Goal: Contribute content: Add original content to the website for others to see

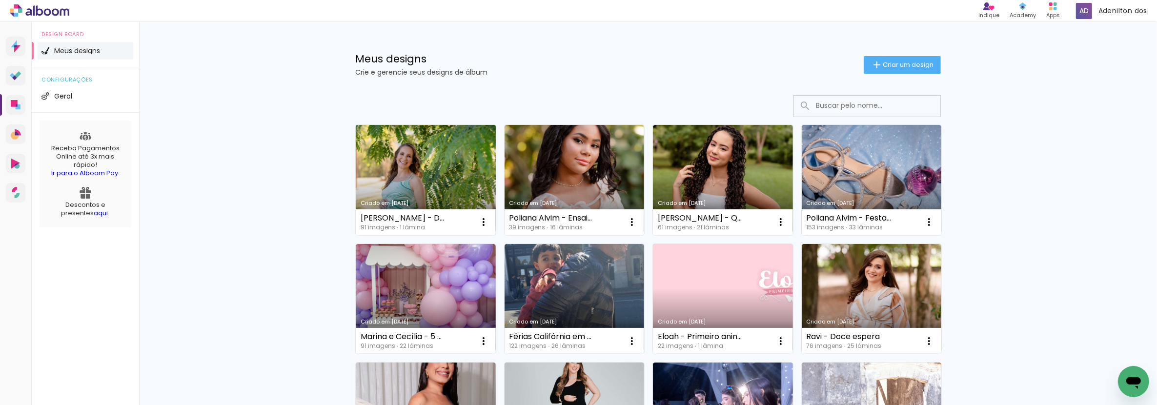
click at [402, 166] on link "Criado em [DATE]" at bounding box center [426, 180] width 140 height 110
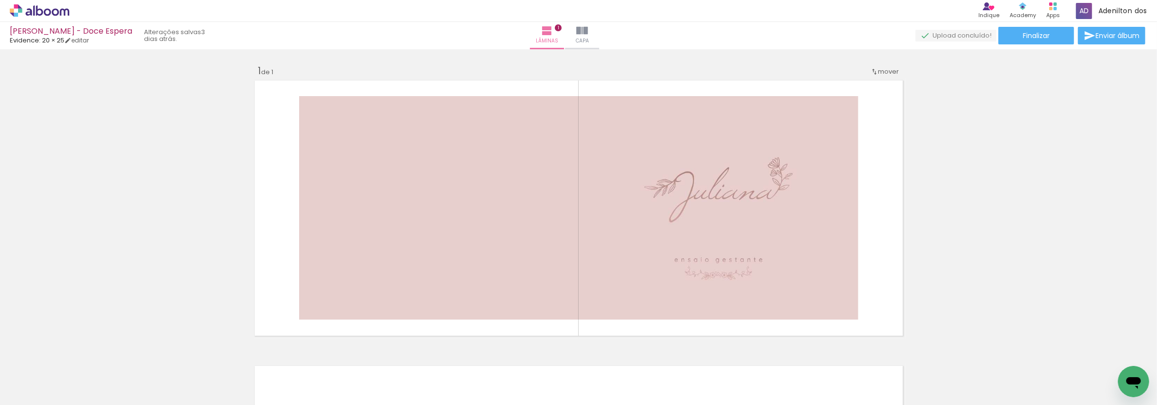
click at [45, 10] on icon at bounding box center [47, 11] width 7 height 7
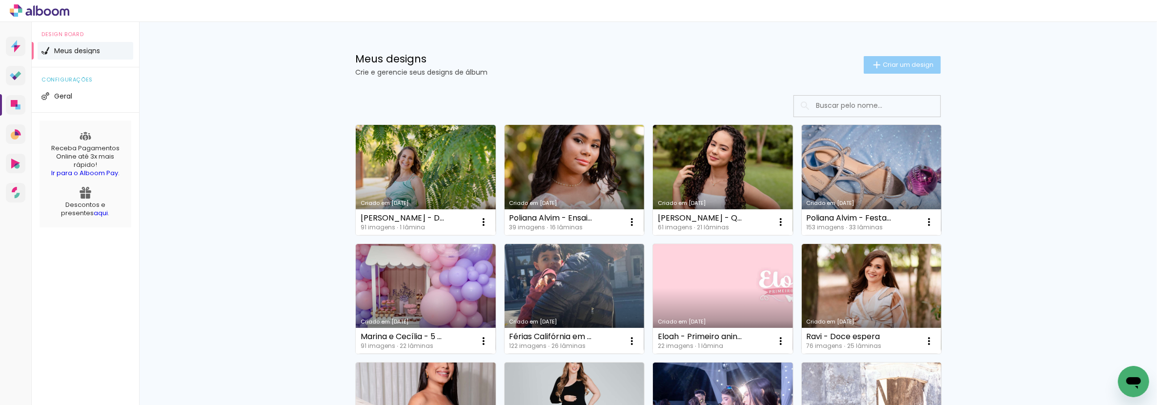
click at [898, 63] on span "Criar um design" at bounding box center [908, 64] width 51 height 6
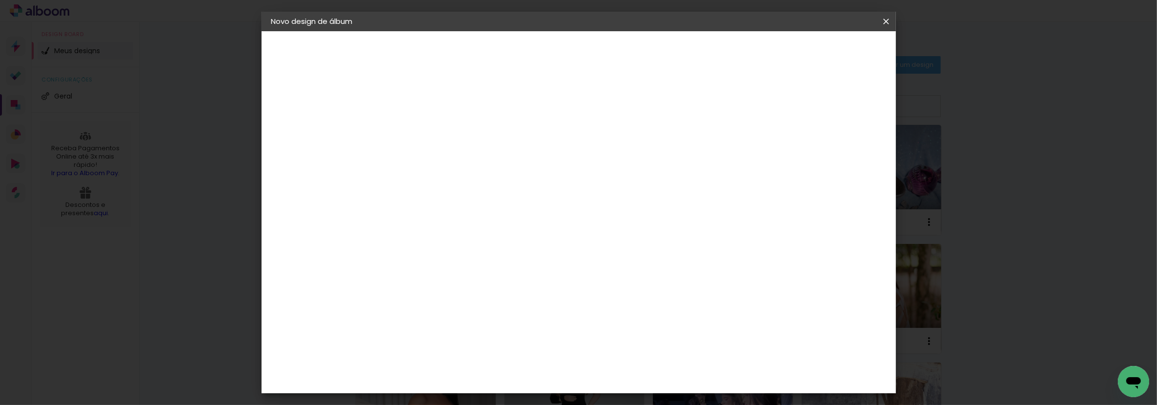
click at [434, 142] on paper-input-container "Título do álbum" at bounding box center [430, 131] width 7 height 25
click at [431, 137] on input at bounding box center [431, 130] width 0 height 15
type input "Alice - 7 anos"
type paper-input "Alice - 7 anos"
click at [531, 60] on paper-button "Avançar" at bounding box center [507, 51] width 48 height 17
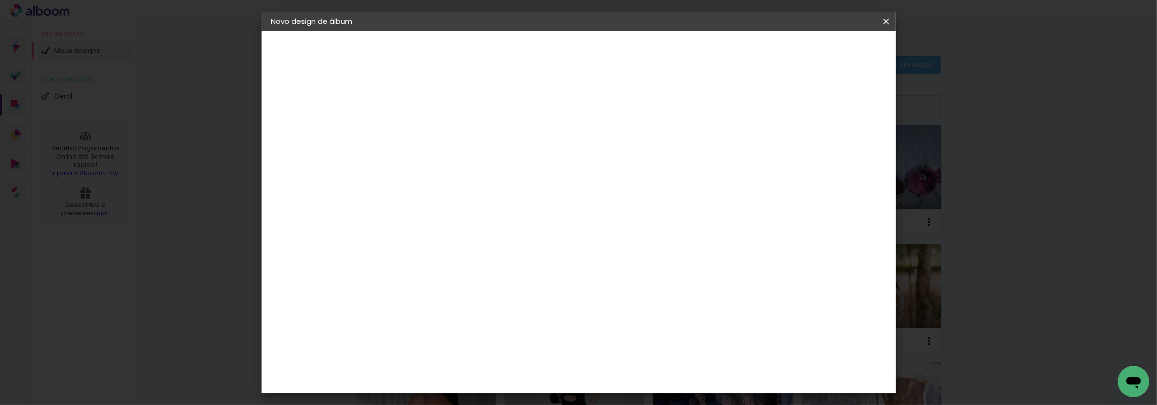
click at [486, 185] on input at bounding box center [455, 186] width 99 height 12
type input "evide"
type paper-input "evide"
click at [426, 225] on paper-item "Evidence" at bounding box center [446, 220] width 86 height 21
click at [587, 54] on paper-button "Avançar" at bounding box center [563, 51] width 48 height 17
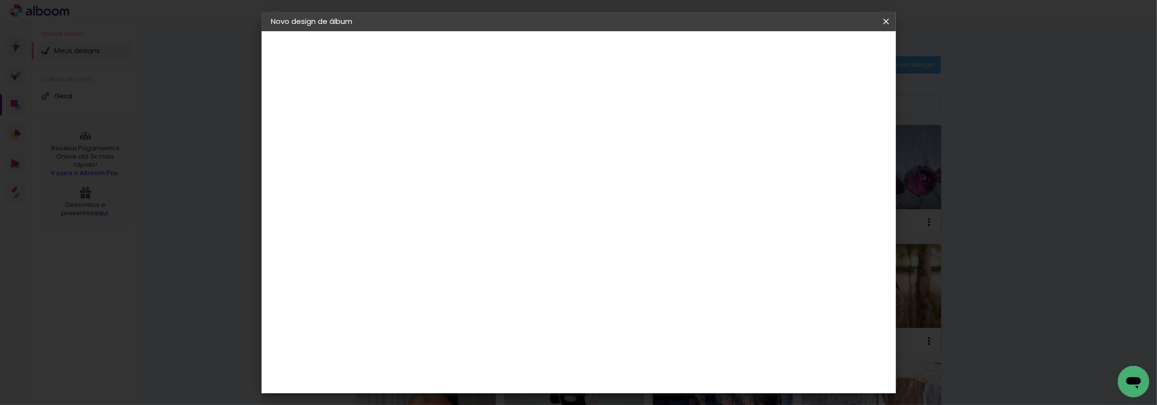
click at [469, 162] on input "text" at bounding box center [450, 169] width 38 height 15
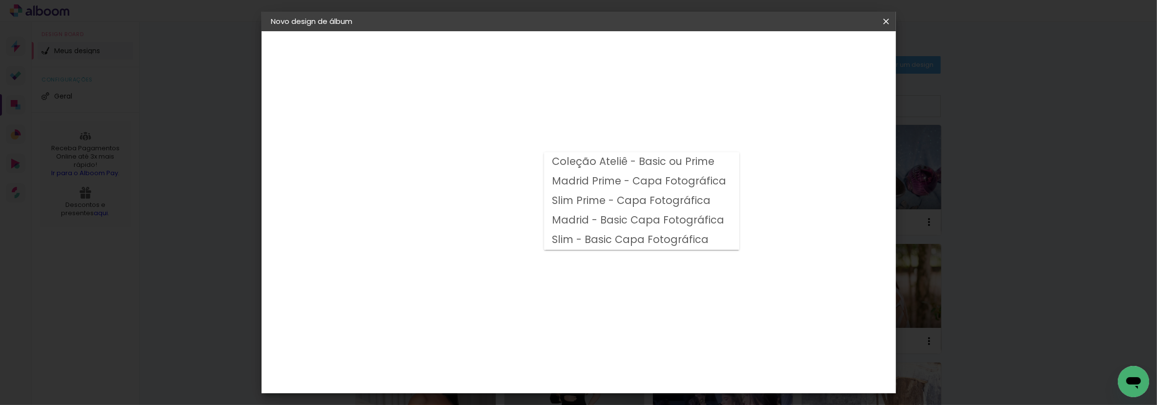
click at [0, 0] on slot "Madrid - Basic Capa Fotográfica" at bounding box center [0, 0] width 0 height 0
type input "Madrid - Basic Capa Fotográfica"
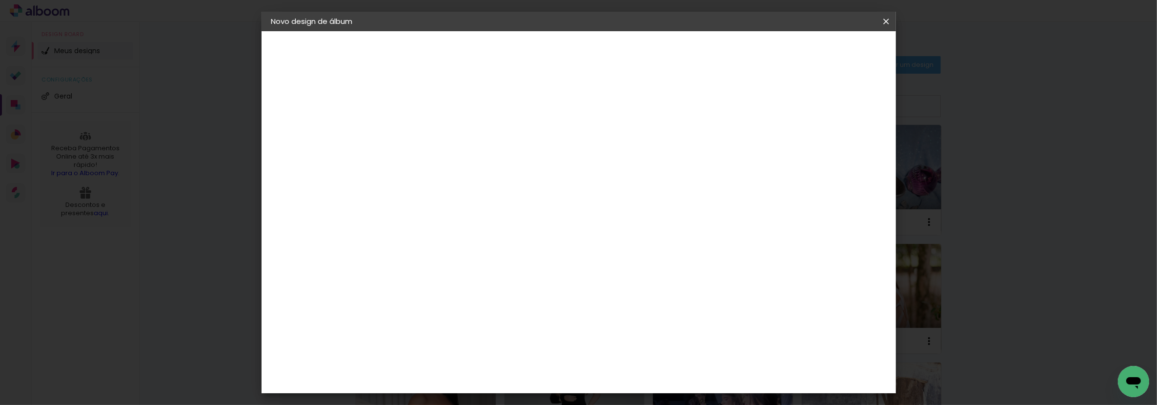
scroll to position [108, 0]
click at [533, 169] on span "20 × 25 cm" at bounding box center [515, 182] width 36 height 26
click at [590, 56] on paper-button "Avançar" at bounding box center [566, 51] width 48 height 17
click at [0, 0] on slot "Mostrar sangria" at bounding box center [0, 0] width 0 height 0
type paper-checkbox "on"
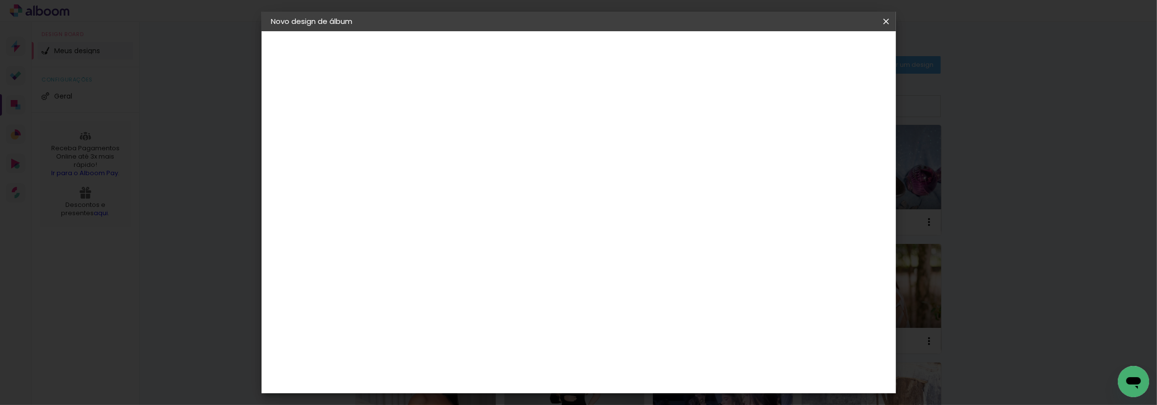
click at [824, 50] on span "Iniciar design" at bounding box center [802, 51] width 44 height 7
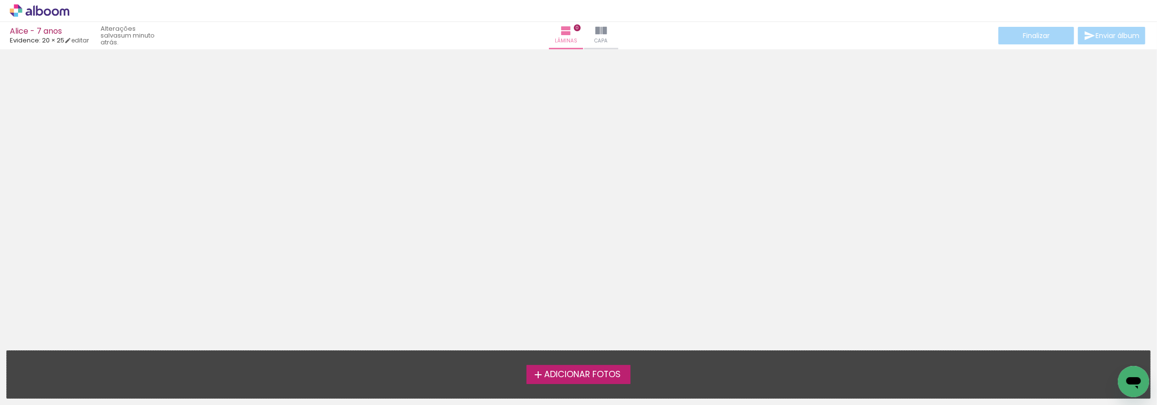
click at [611, 379] on span "Adicionar Fotos" at bounding box center [582, 374] width 77 height 9
click at [0, 0] on input "file" at bounding box center [0, 0] width 0 height 0
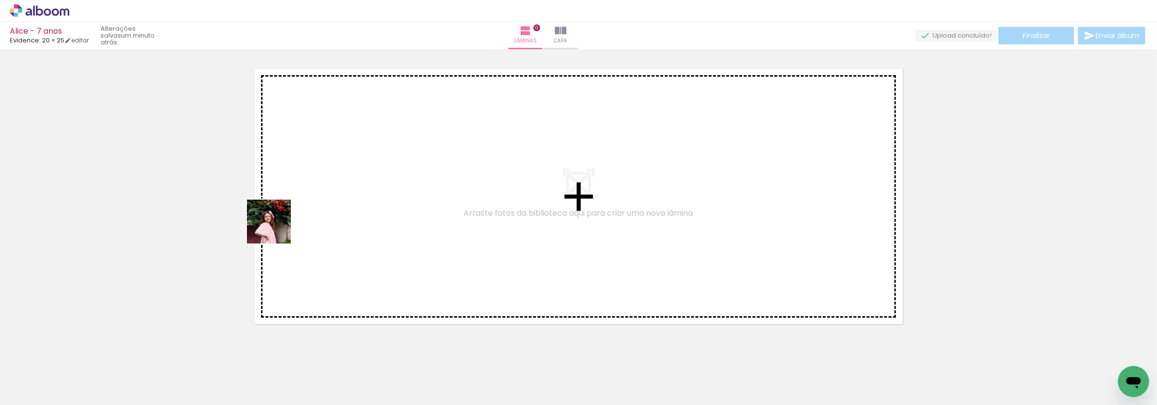
drag, startPoint x: 113, startPoint y: 369, endPoint x: 276, endPoint y: 229, distance: 214.9
click at [276, 229] on quentale-workspace at bounding box center [578, 202] width 1157 height 405
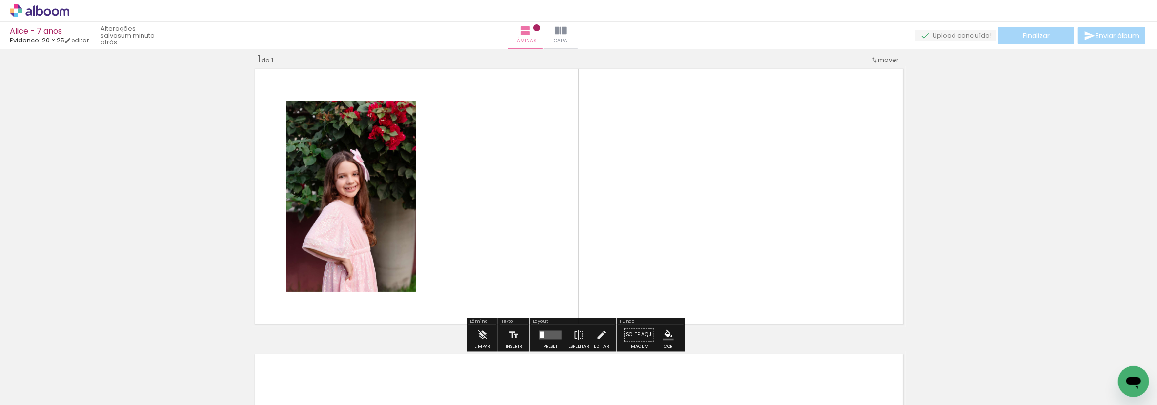
scroll to position [12, 0]
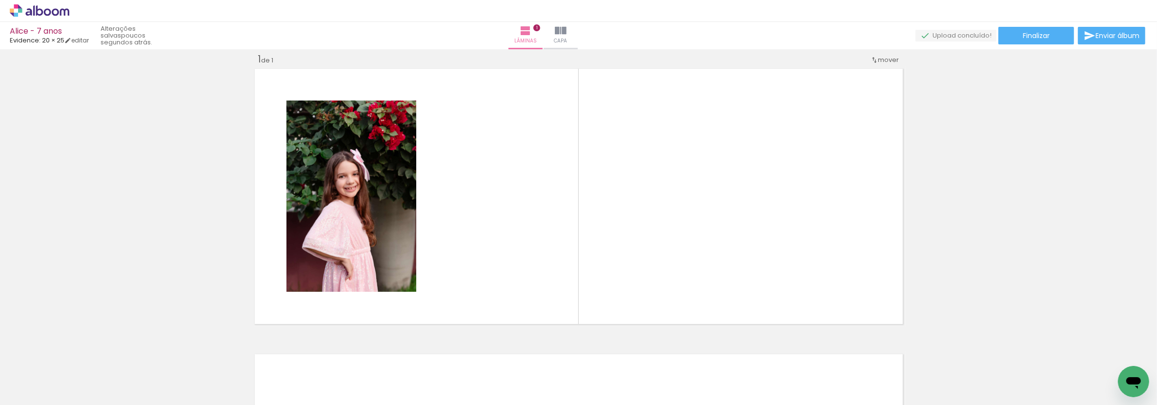
click at [30, 390] on span "Adicionar Fotos" at bounding box center [34, 391] width 29 height 11
click at [0, 0] on input "file" at bounding box center [0, 0] width 0 height 0
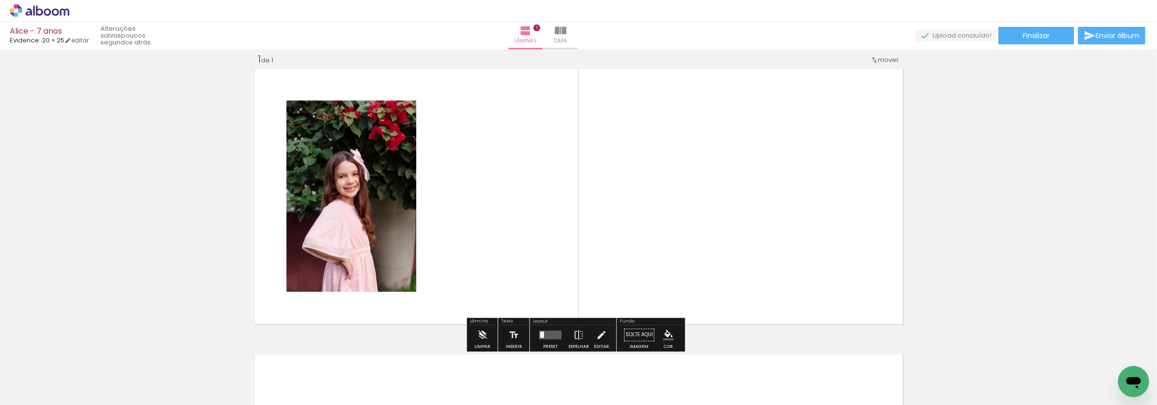
scroll to position [0, 0]
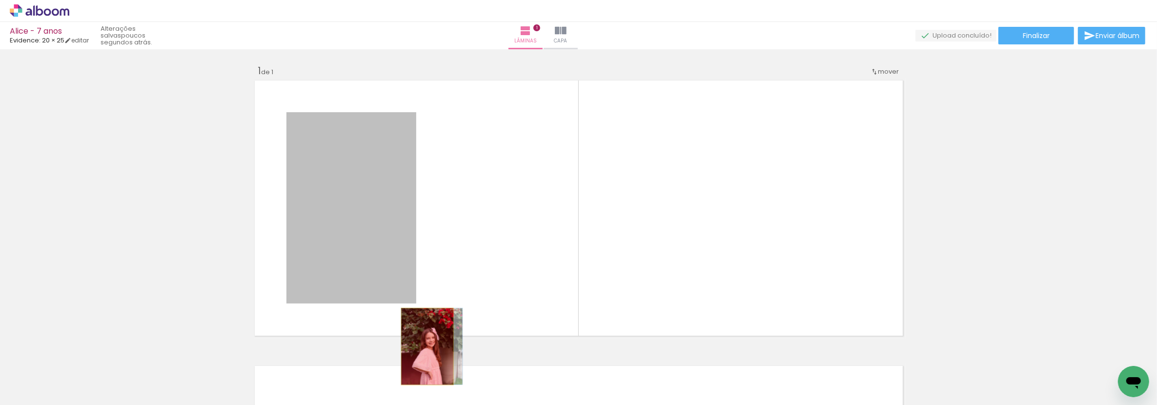
drag, startPoint x: 395, startPoint y: 217, endPoint x: 423, endPoint y: 346, distance: 132.4
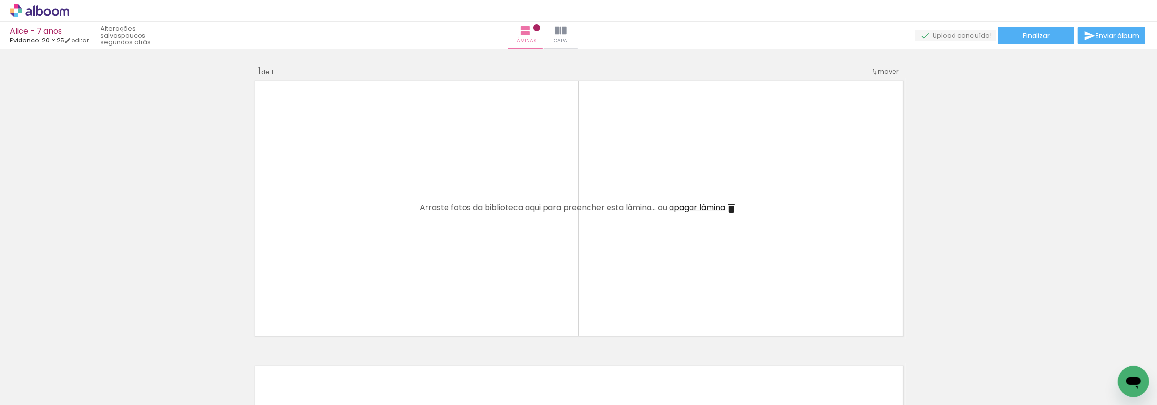
scroll to position [0, 4281]
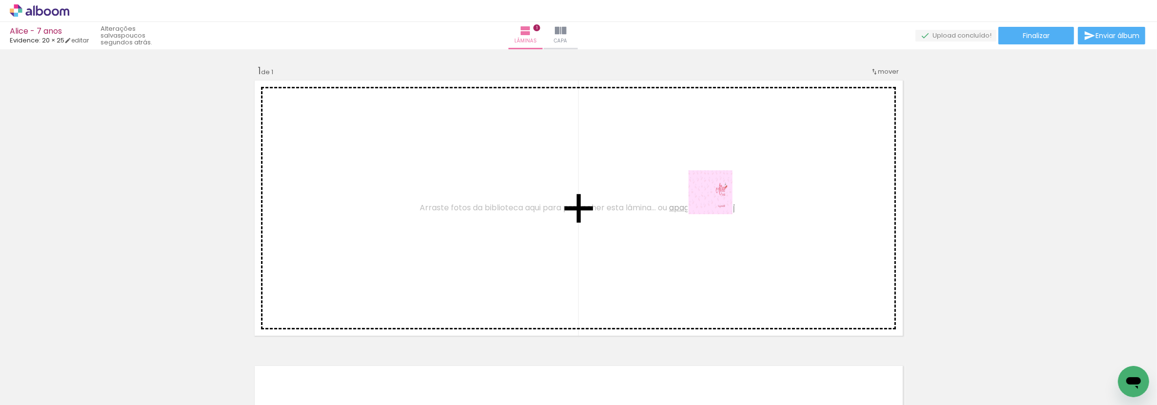
drag, startPoint x: 1126, startPoint y: 361, endPoint x: 678, endPoint y: 194, distance: 477.8
click at [678, 194] on quentale-workspace at bounding box center [578, 202] width 1157 height 405
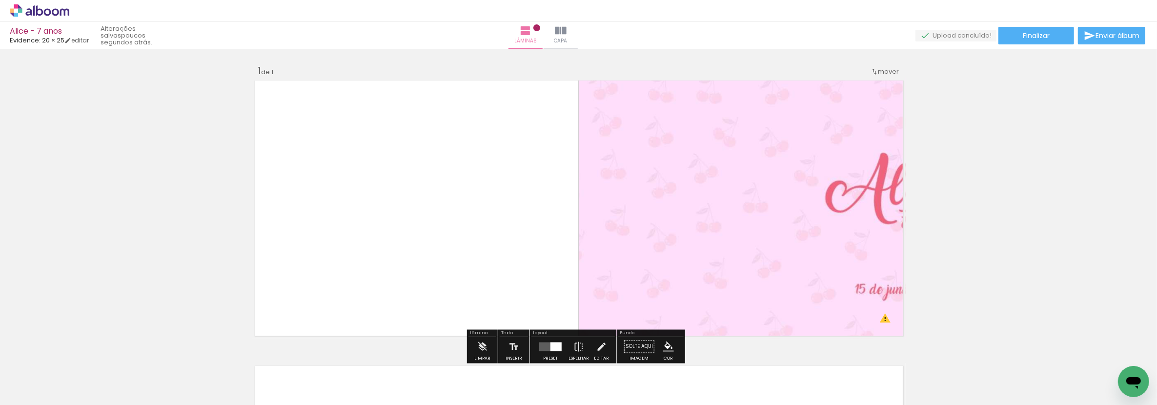
scroll to position [54, 0]
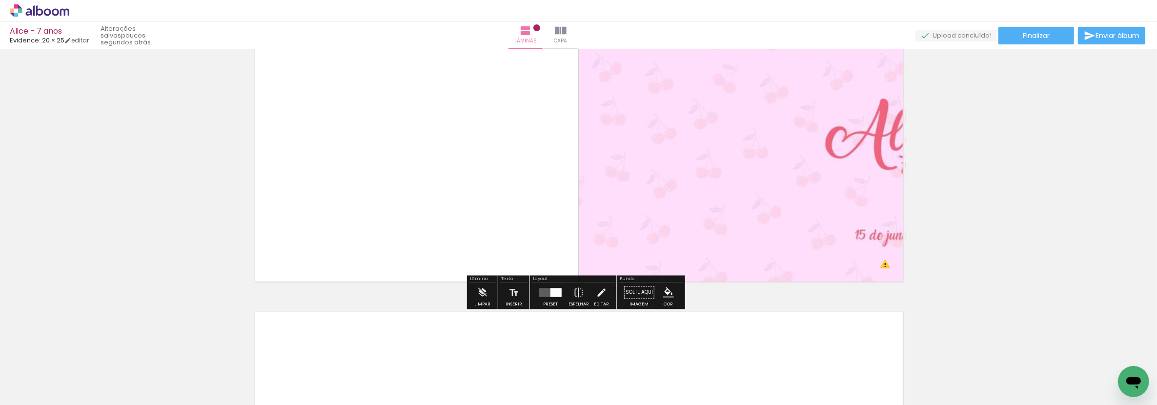
click at [563, 298] on paper-button "Preset" at bounding box center [550, 295] width 31 height 25
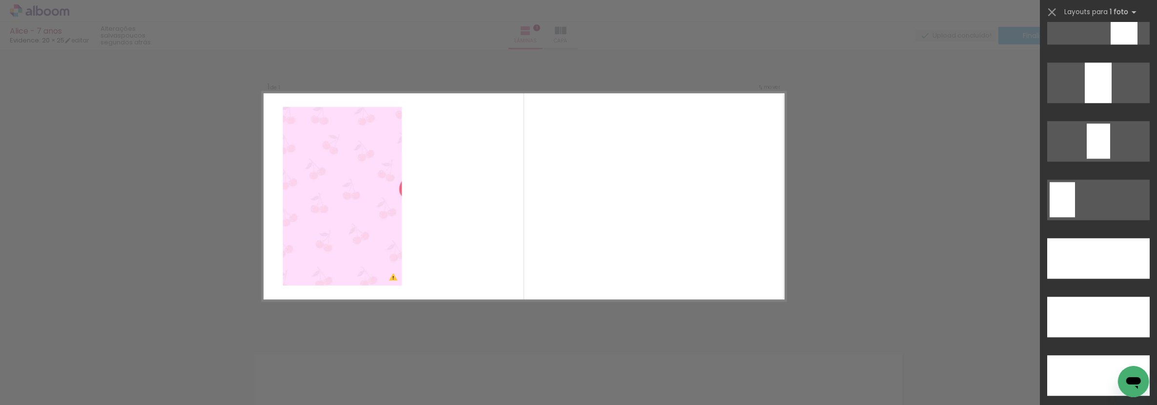
scroll to position [2656, 0]
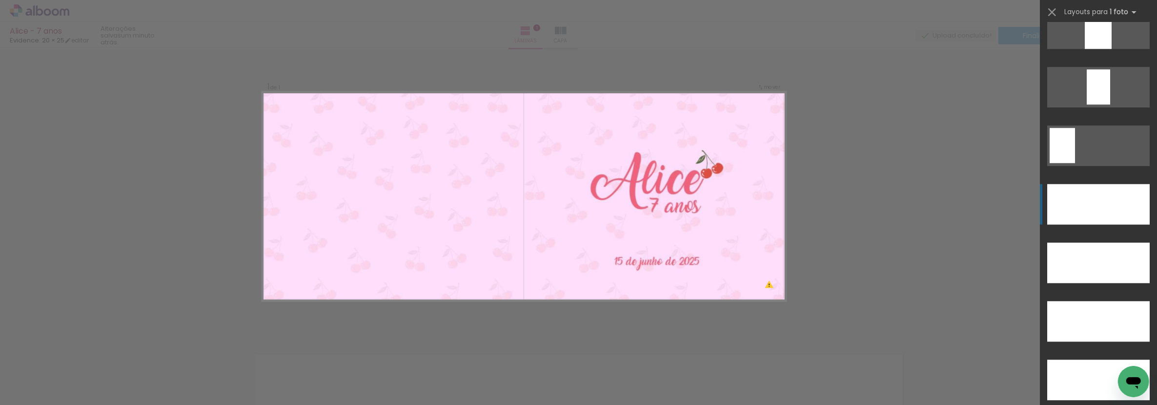
click at [1079, 221] on div at bounding box center [1098, 204] width 102 height 40
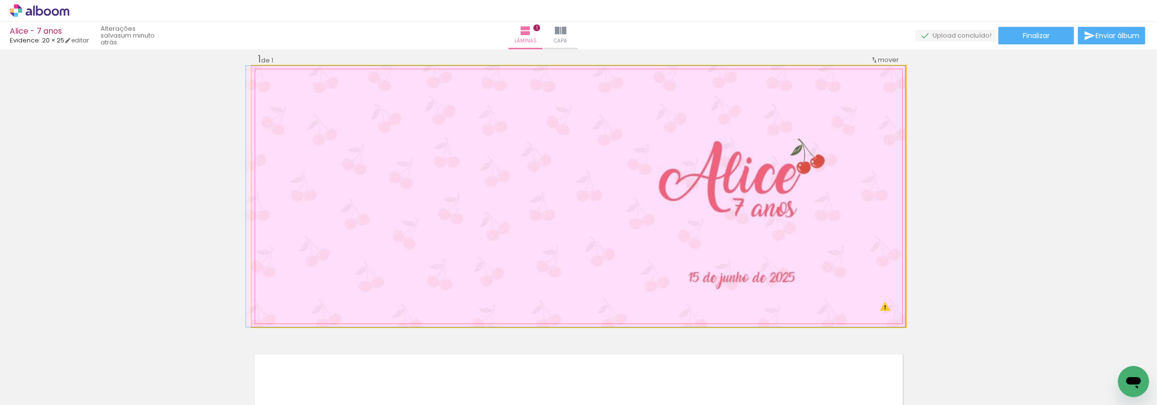
drag, startPoint x: 662, startPoint y: 229, endPoint x: 650, endPoint y: 203, distance: 28.2
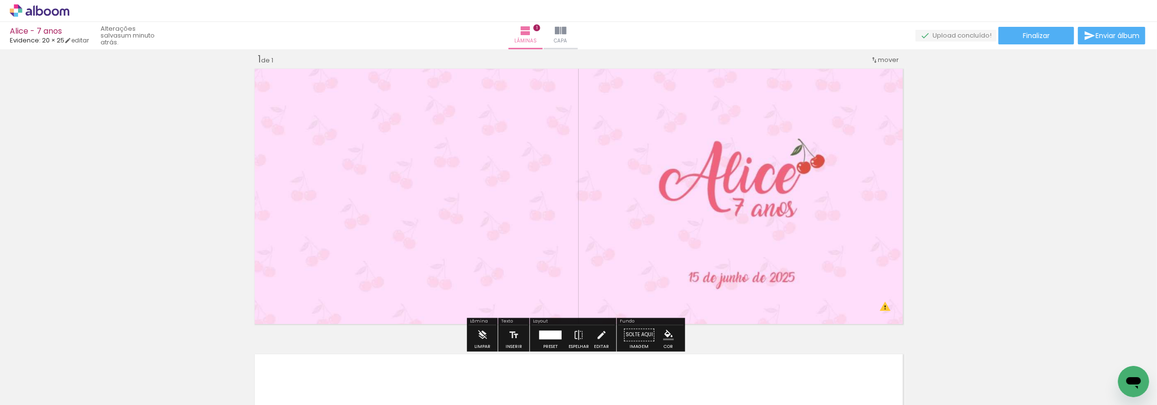
click at [1143, 156] on div "Inserir lâmina 1 de 1 O Designbox precisará aumentar a sua imagem em 473% para …" at bounding box center [578, 326] width 1157 height 571
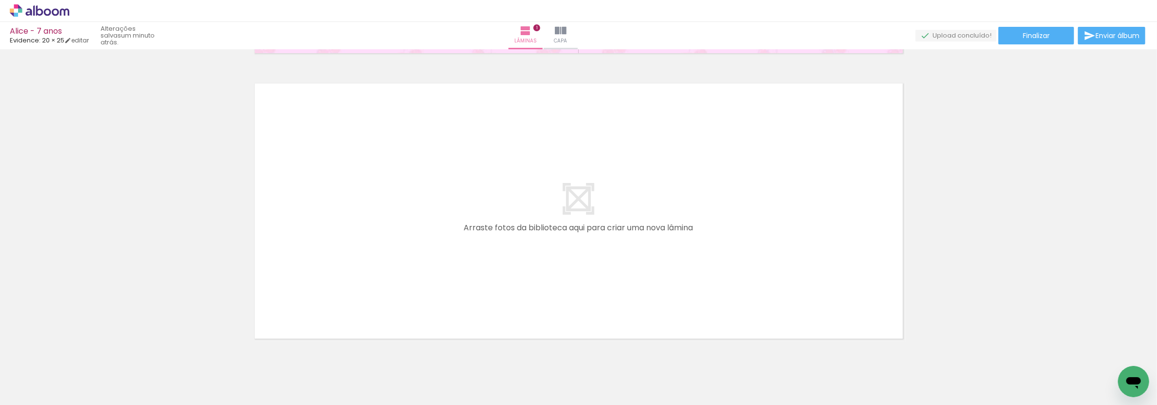
scroll to position [0, 0]
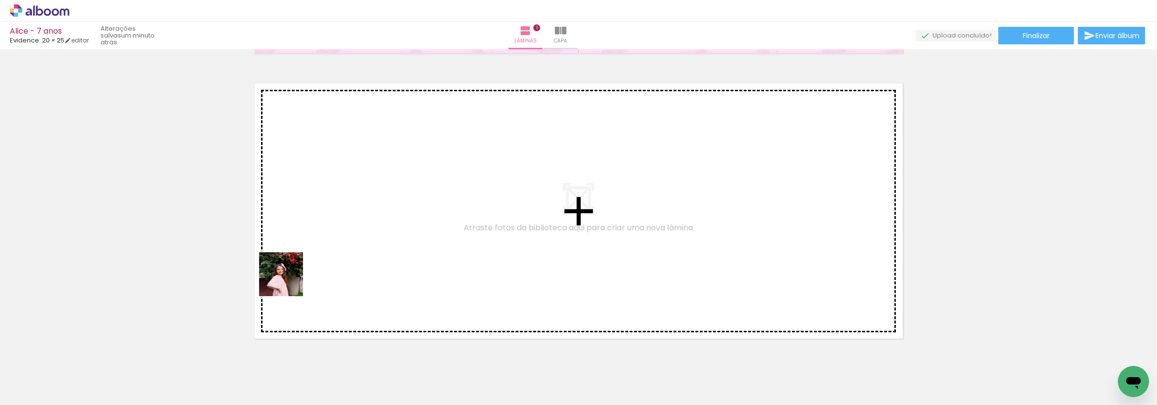
drag, startPoint x: 102, startPoint y: 367, endPoint x: 262, endPoint y: 378, distance: 160.9
click at [345, 248] on quentale-workspace at bounding box center [578, 202] width 1157 height 405
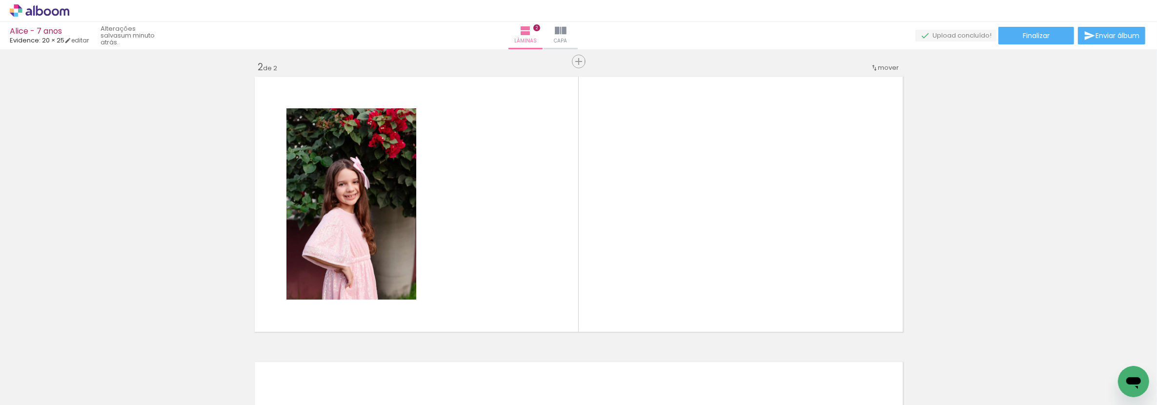
scroll to position [297, 0]
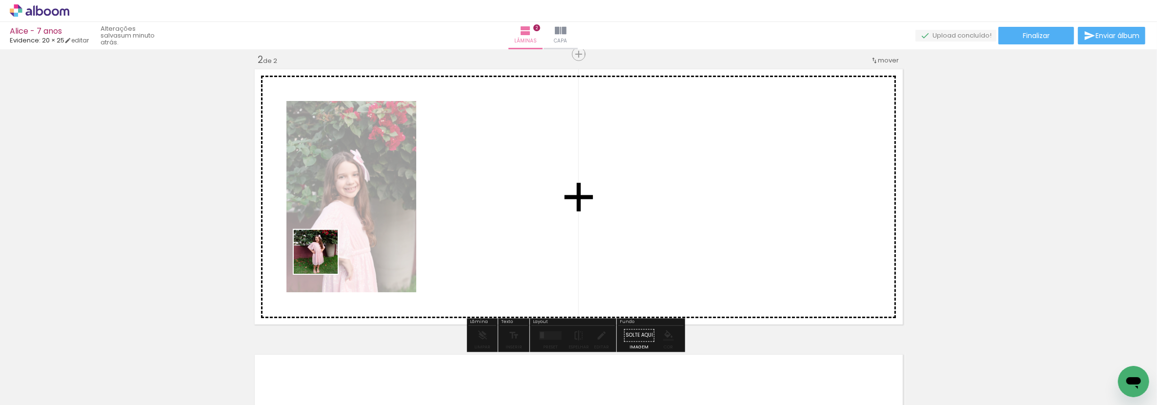
drag, startPoint x: 162, startPoint y: 372, endPoint x: 341, endPoint y: 254, distance: 213.9
click at [341, 254] on quentale-workspace at bounding box center [578, 202] width 1157 height 405
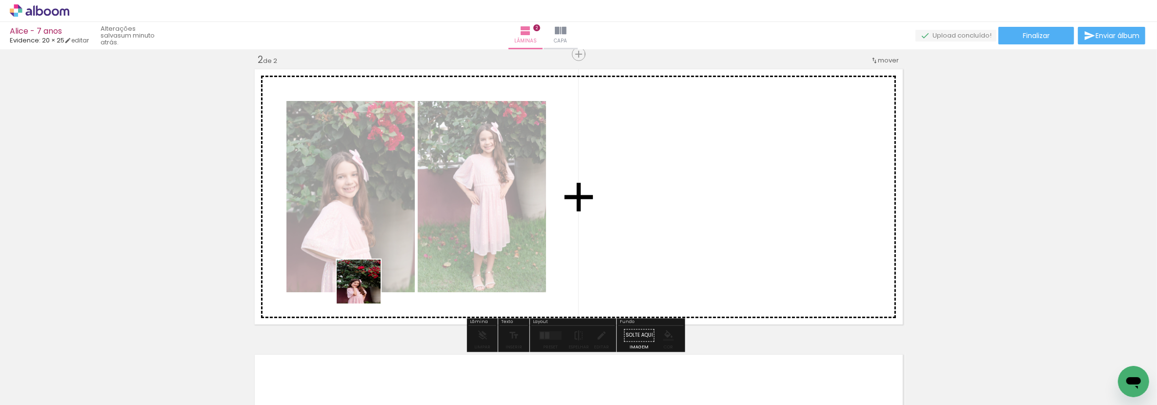
drag, startPoint x: 219, startPoint y: 370, endPoint x: 297, endPoint y: 342, distance: 82.7
click at [367, 289] on quentale-workspace at bounding box center [578, 202] width 1157 height 405
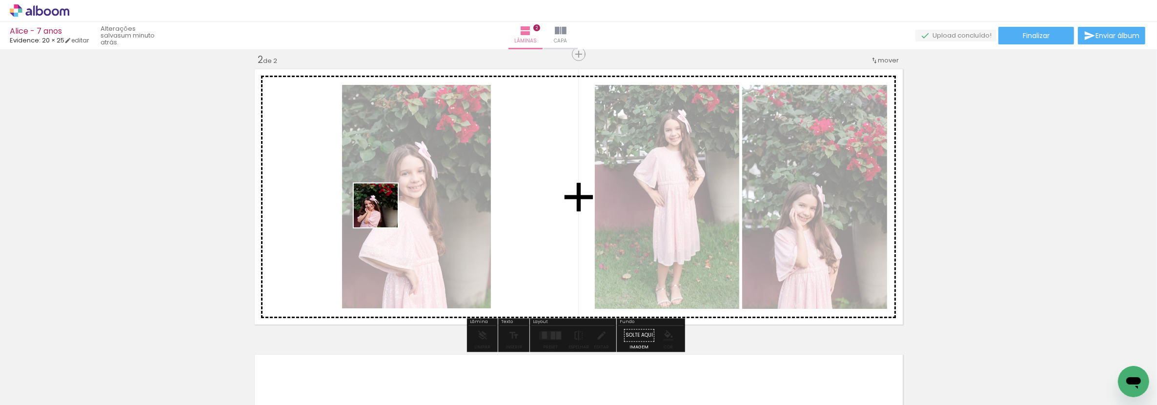
drag, startPoint x: 311, startPoint y: 303, endPoint x: 383, endPoint y: 213, distance: 116.0
click at [383, 213] on quentale-workspace at bounding box center [578, 202] width 1157 height 405
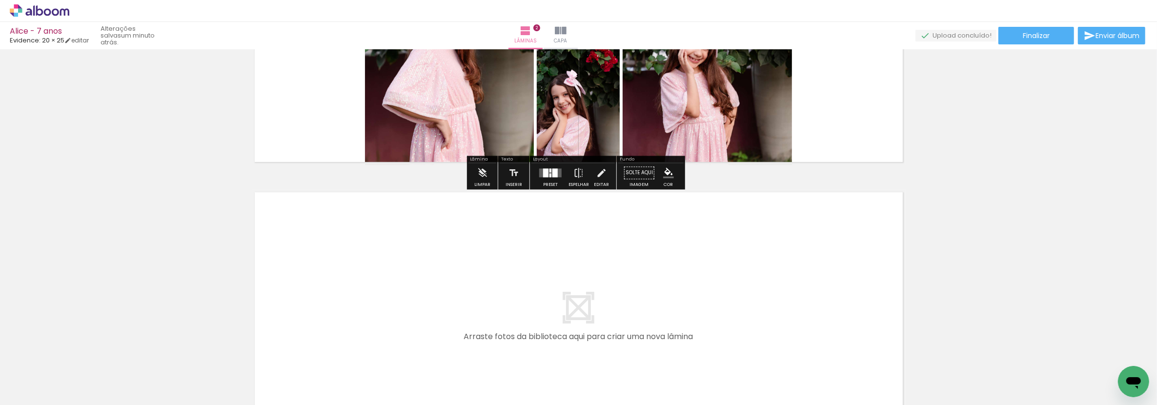
scroll to position [513, 0]
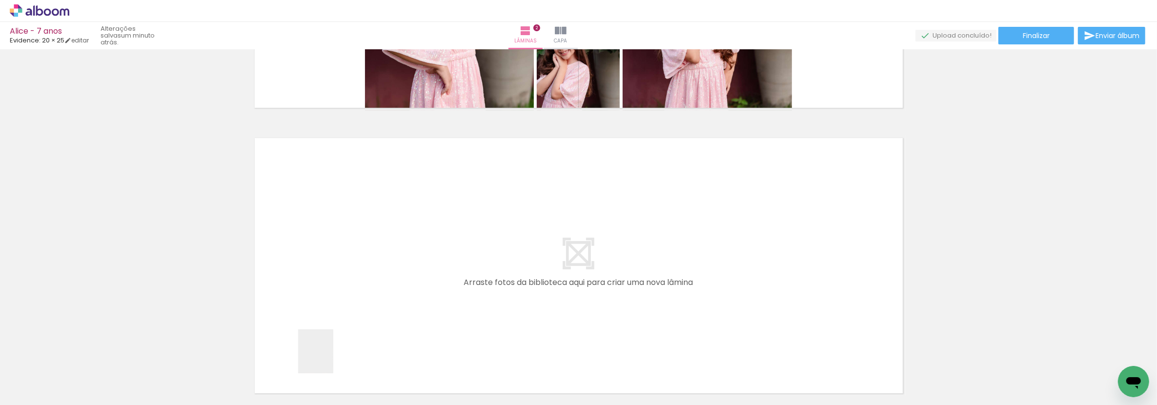
drag, startPoint x: 326, startPoint y: 360, endPoint x: 342, endPoint y: 315, distance: 47.4
click at [342, 315] on quentale-workspace at bounding box center [578, 202] width 1157 height 405
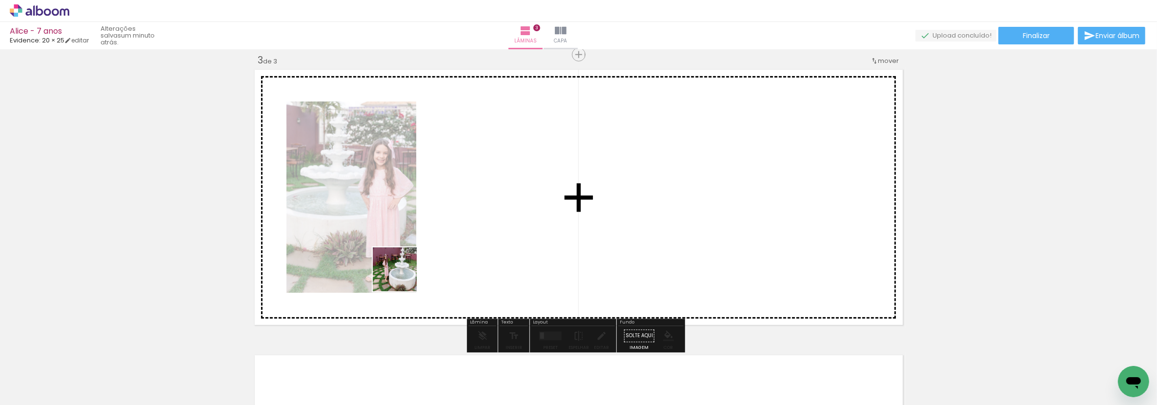
scroll to position [582, 0]
drag, startPoint x: 397, startPoint y: 292, endPoint x: 406, endPoint y: 264, distance: 29.8
click at [406, 264] on quentale-workspace at bounding box center [578, 202] width 1157 height 405
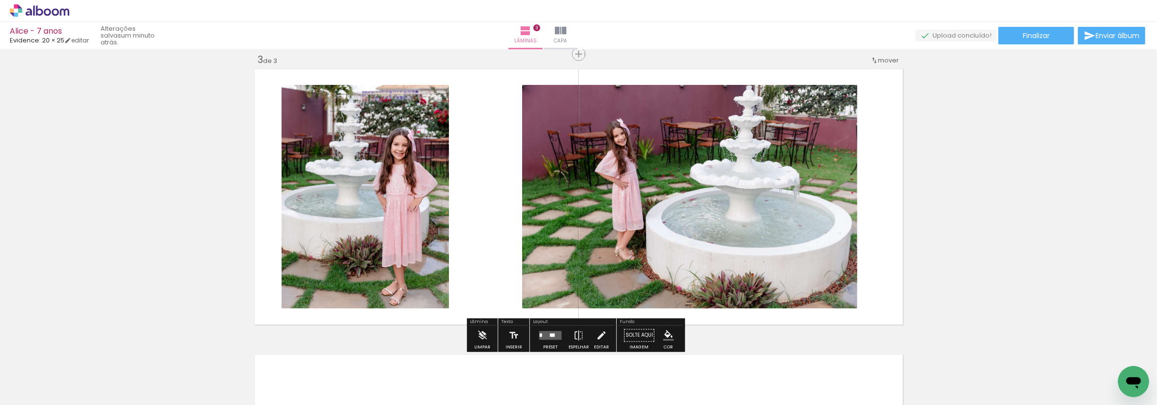
drag, startPoint x: 445, startPoint y: 372, endPoint x: 461, endPoint y: 250, distance: 123.0
click at [461, 250] on quentale-workspace at bounding box center [578, 202] width 1157 height 405
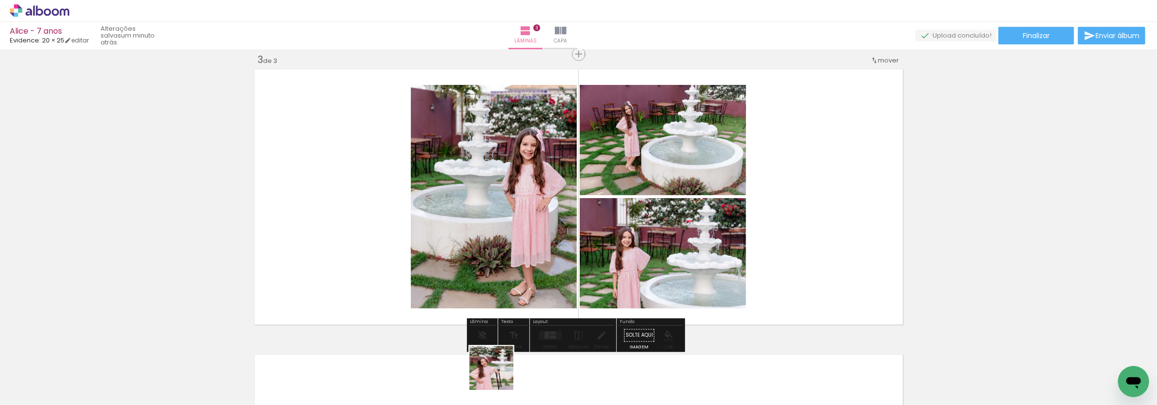
drag, startPoint x: 485, startPoint y: 366, endPoint x: 504, endPoint y: 372, distance: 19.0
click at [504, 372] on div at bounding box center [480, 372] width 48 height 48
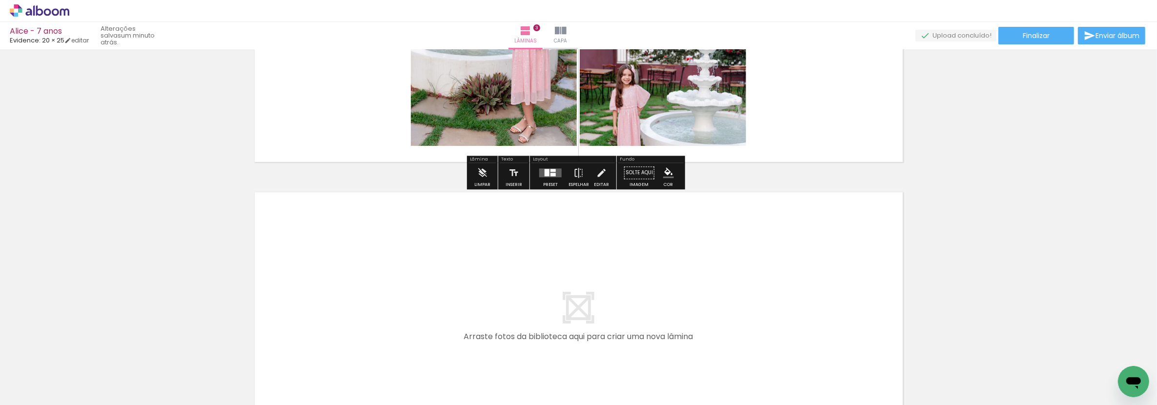
drag, startPoint x: 495, startPoint y: 361, endPoint x: 503, endPoint y: 309, distance: 52.3
click at [503, 309] on quentale-workspace at bounding box center [578, 202] width 1157 height 405
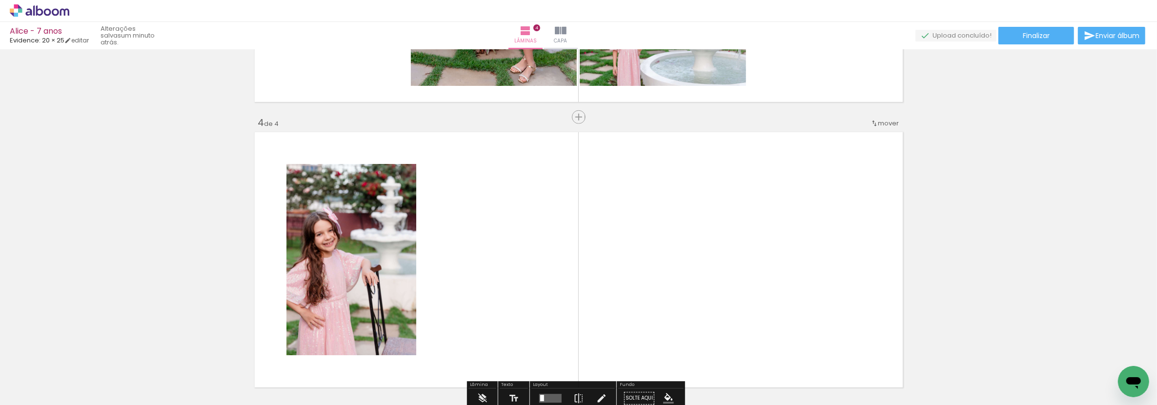
scroll to position [867, 0]
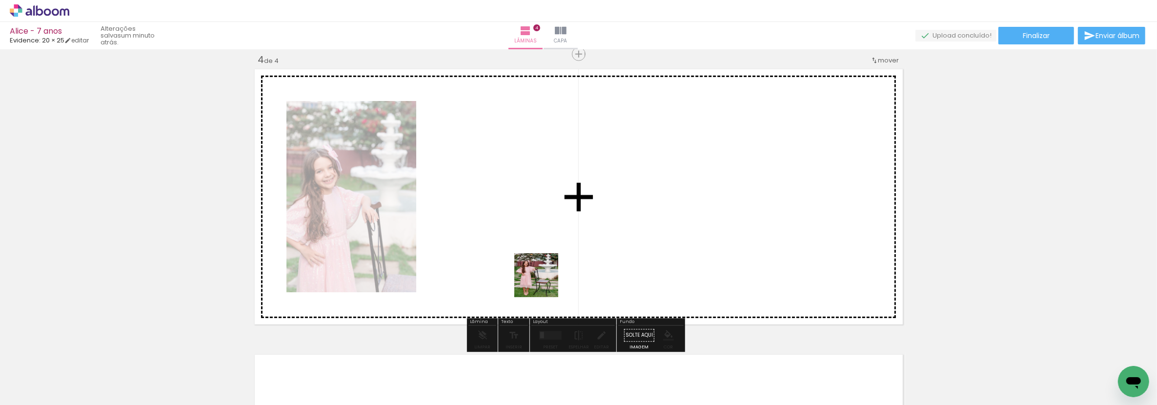
drag, startPoint x: 544, startPoint y: 362, endPoint x: 544, endPoint y: 282, distance: 79.5
click at [544, 282] on quentale-workspace at bounding box center [578, 202] width 1157 height 405
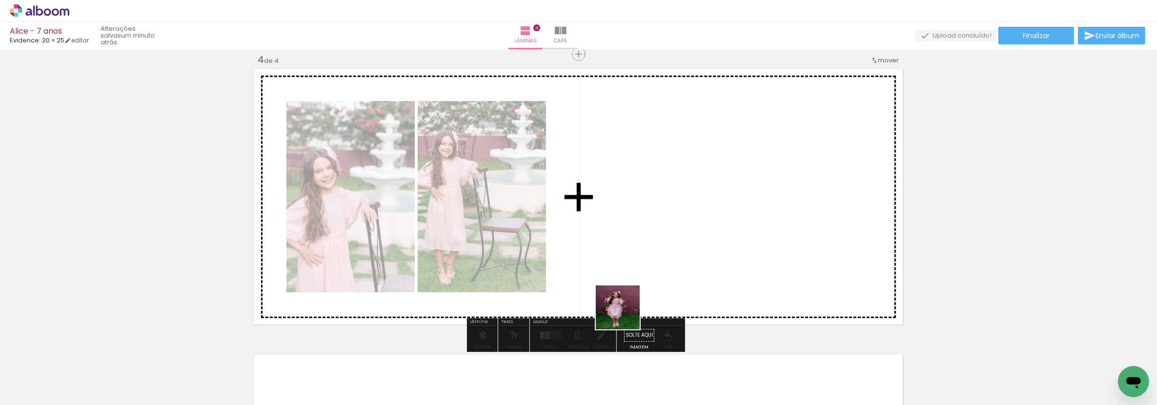
drag, startPoint x: 620, startPoint y: 339, endPoint x: 640, endPoint y: 241, distance: 100.6
click at [640, 241] on quentale-workspace at bounding box center [578, 202] width 1157 height 405
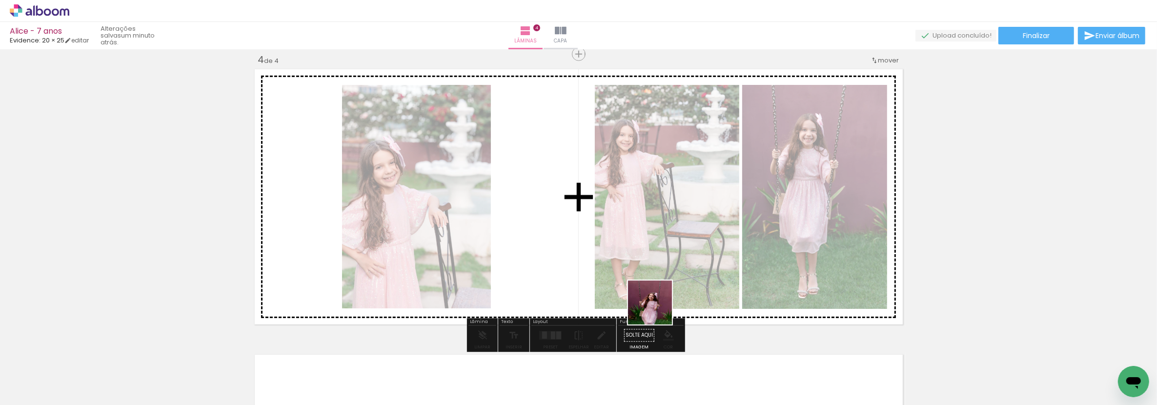
drag, startPoint x: 649, startPoint y: 355, endPoint x: 661, endPoint y: 258, distance: 97.8
click at [661, 258] on quentale-workspace at bounding box center [578, 202] width 1157 height 405
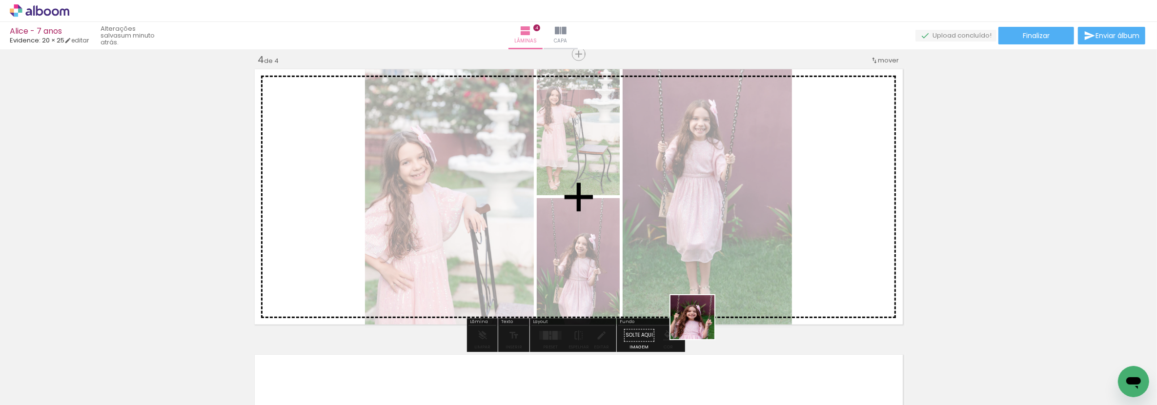
drag, startPoint x: 702, startPoint y: 380, endPoint x: 680, endPoint y: 257, distance: 124.9
click at [680, 257] on quentale-workspace at bounding box center [578, 202] width 1157 height 405
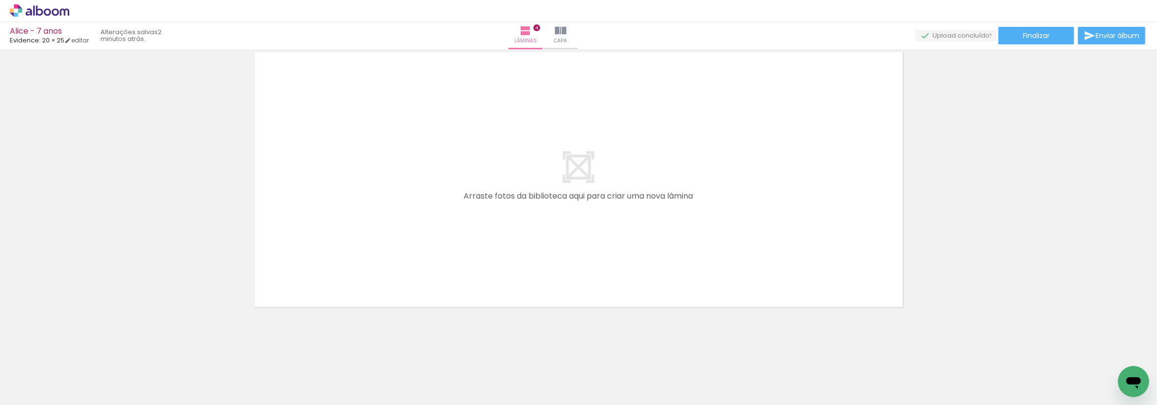
scroll to position [0, 2273]
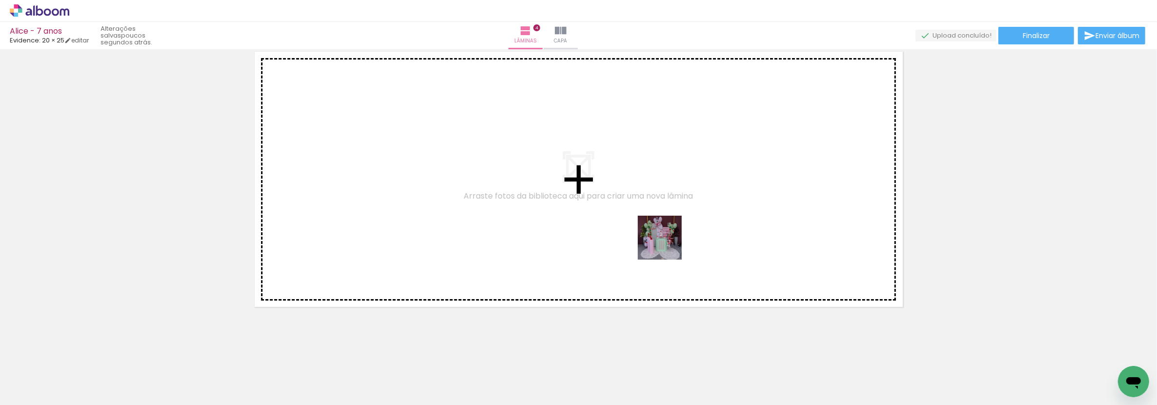
drag, startPoint x: 671, startPoint y: 357, endPoint x: 753, endPoint y: 303, distance: 98.1
click at [667, 243] on quentale-workspace at bounding box center [578, 202] width 1157 height 405
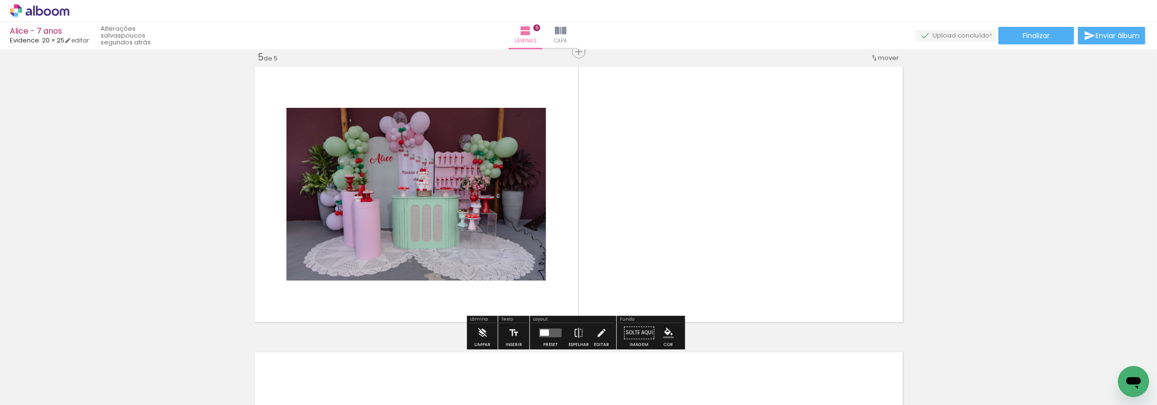
scroll to position [1153, 0]
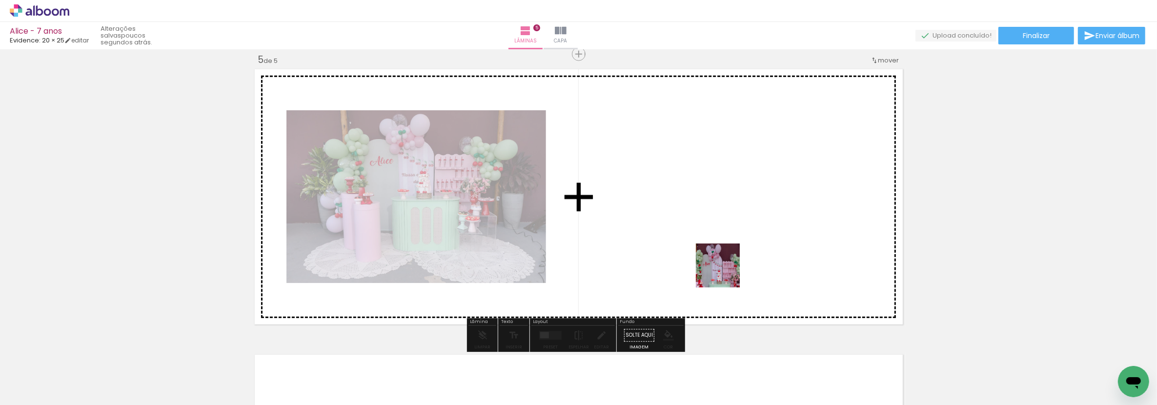
drag, startPoint x: 733, startPoint y: 334, endPoint x: 725, endPoint y: 273, distance: 62.0
click at [725, 273] on quentale-workspace at bounding box center [578, 202] width 1157 height 405
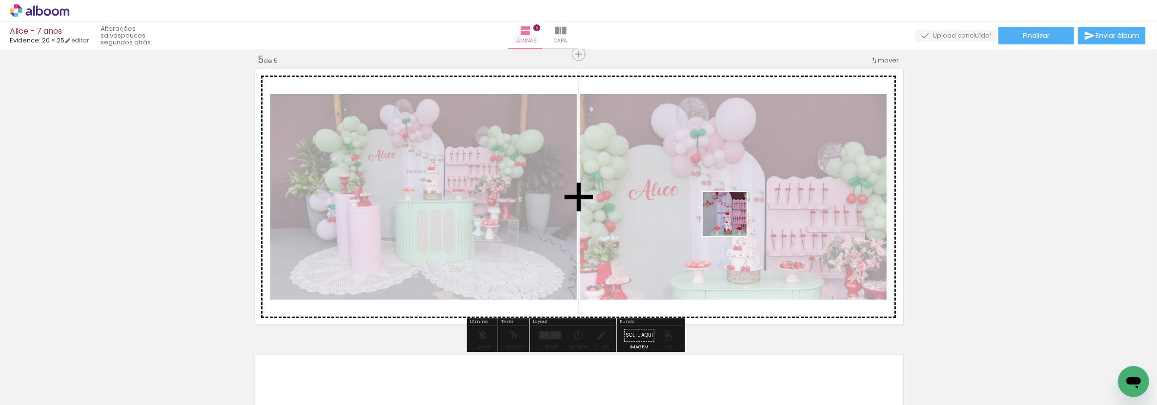
drag, startPoint x: 769, startPoint y: 363, endPoint x: 732, endPoint y: 222, distance: 145.8
click at [732, 222] on quentale-workspace at bounding box center [578, 202] width 1157 height 405
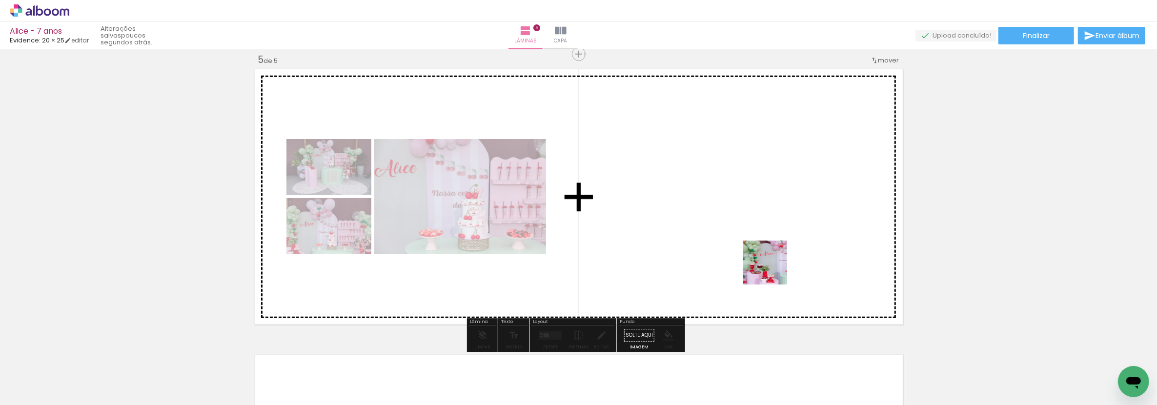
drag, startPoint x: 834, startPoint y: 358, endPoint x: 771, endPoint y: 267, distance: 110.8
click at [771, 267] on quentale-workspace at bounding box center [578, 202] width 1157 height 405
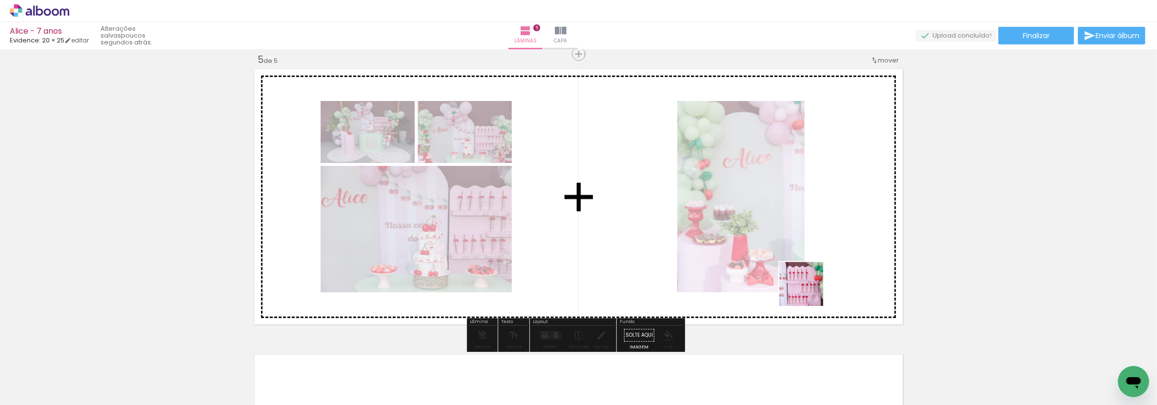
drag, startPoint x: 878, startPoint y: 358, endPoint x: 808, endPoint y: 291, distance: 96.6
click at [808, 291] on quentale-workspace at bounding box center [578, 202] width 1157 height 405
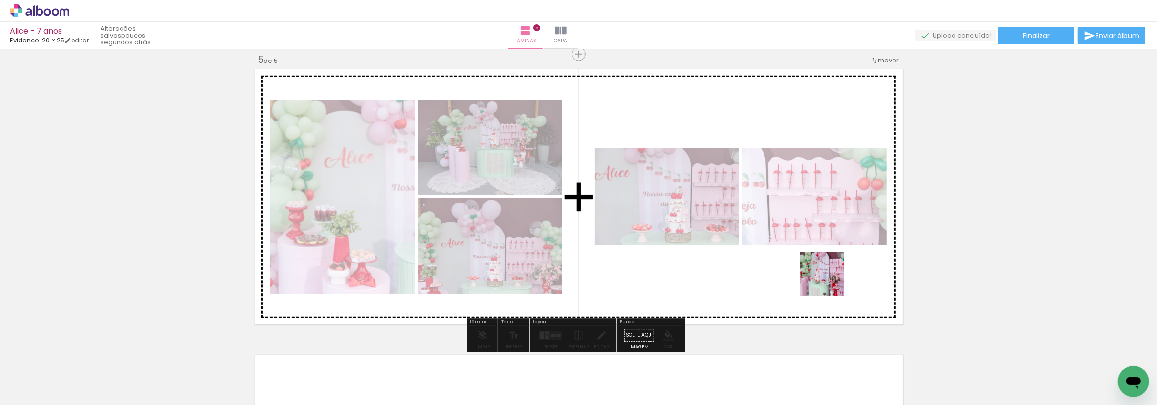
drag, startPoint x: 912, startPoint y: 354, endPoint x: 829, endPoint y: 282, distance: 110.3
click at [829, 282] on quentale-workspace at bounding box center [578, 202] width 1157 height 405
